Goal: Register for event/course

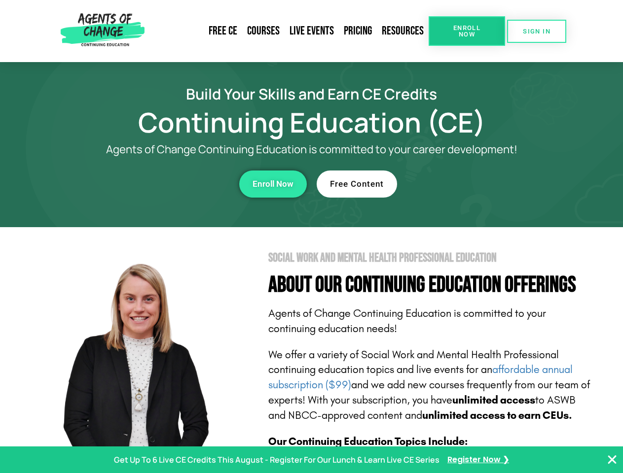
click at [311, 237] on section "Social Work and Mental Health Professional Education About Our Continuing Educa…" at bounding box center [311, 434] width 623 height 414
click at [466, 31] on span "Enroll Now" at bounding box center [466, 31] width 45 height 13
click at [536, 31] on span "SIGN IN" at bounding box center [537, 31] width 28 height 6
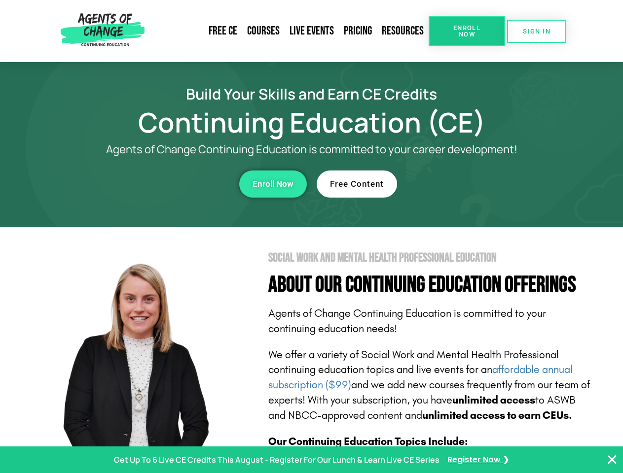
click at [171, 184] on div "Enroll Now" at bounding box center [170, 184] width 271 height 27
click at [273, 184] on span "Enroll Now" at bounding box center [272, 184] width 41 height 8
click at [452, 184] on div "Free Content" at bounding box center [452, 184] width 271 height 27
